Goal: Find specific page/section: Find specific page/section

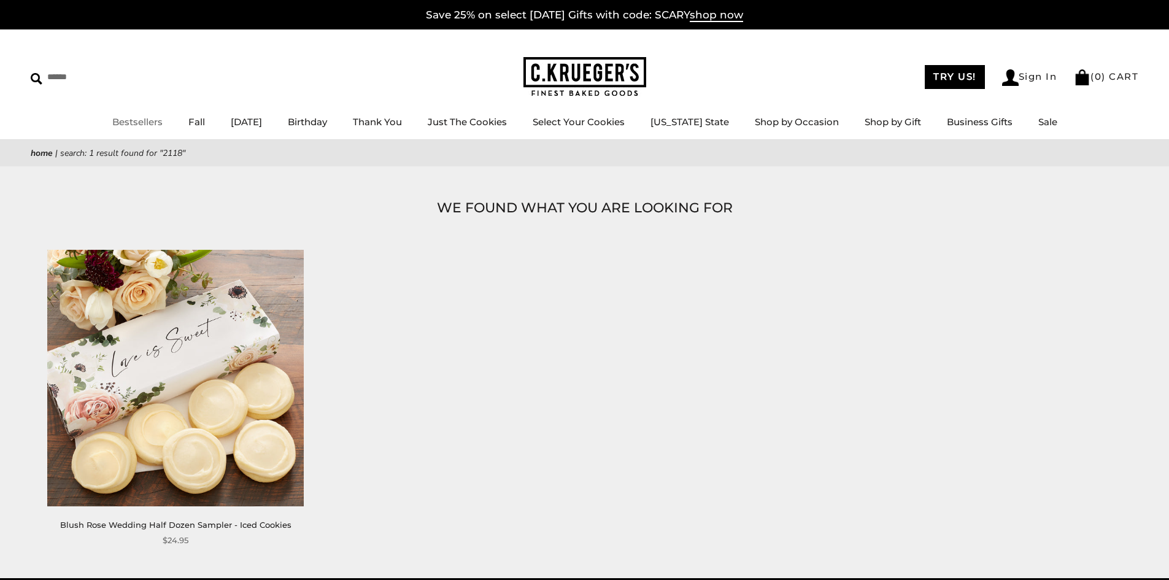
click at [613, 74] on img at bounding box center [585, 77] width 123 height 40
